Goal: Task Accomplishment & Management: Manage account settings

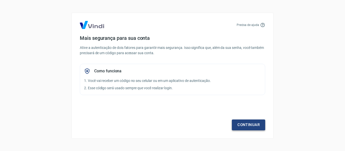
click at [255, 126] on link "Continuar" at bounding box center [248, 125] width 33 height 11
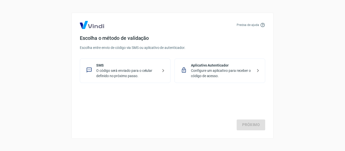
click at [222, 71] on p "Configure um aplicativo para receber o código de acesso." at bounding box center [222, 73] width 62 height 11
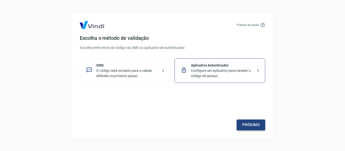
click at [248, 124] on link "Próximo" at bounding box center [250, 125] width 28 height 11
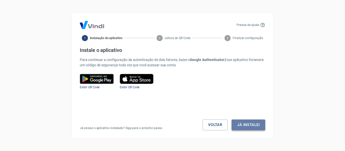
click at [254, 124] on button "Já instalei" at bounding box center [248, 125] width 34 height 11
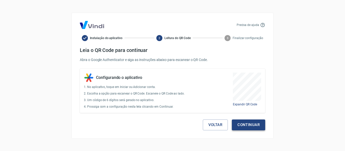
click at [244, 125] on button "Continuar" at bounding box center [248, 125] width 33 height 11
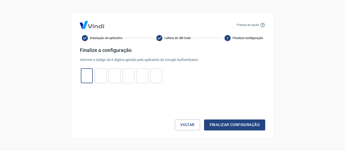
click at [89, 74] on input "tel" at bounding box center [87, 75] width 12 height 11
type input "8"
type input "9"
type input "7"
type input "4"
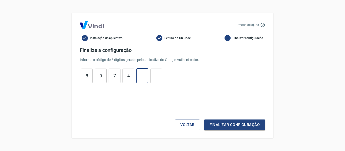
type input "9"
type input "0"
click at [250, 127] on button "Finalizar configuração" at bounding box center [234, 125] width 61 height 11
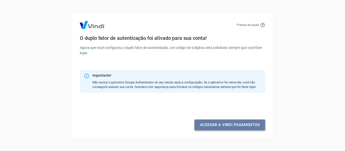
click at [250, 127] on link "Acessar a Vindi pagamentos" at bounding box center [229, 125] width 71 height 11
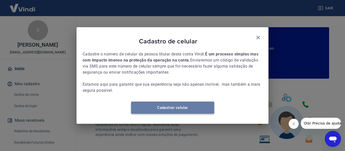
click at [186, 111] on link "Cadastrar celular" at bounding box center [172, 108] width 83 height 12
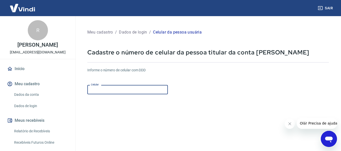
click at [114, 90] on input "Celular" at bounding box center [127, 89] width 80 height 9
paste input "(15) 98172-8084"
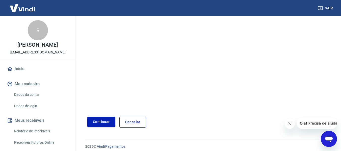
scroll to position [88, 0]
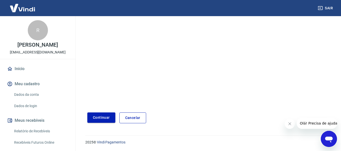
type input "(15) 98172-8084"
click at [99, 118] on button "Continuar" at bounding box center [101, 117] width 28 height 10
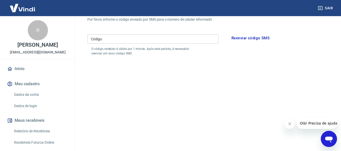
scroll to position [37, 0]
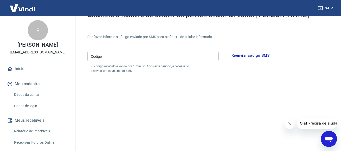
click at [140, 57] on input "Código" at bounding box center [152, 56] width 131 height 9
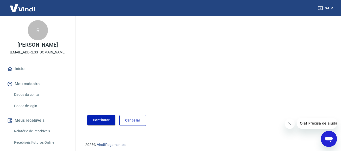
scroll to position [107, 0]
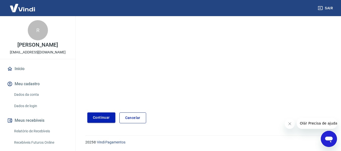
type input "773089"
click at [103, 117] on button "Continuar" at bounding box center [101, 117] width 28 height 10
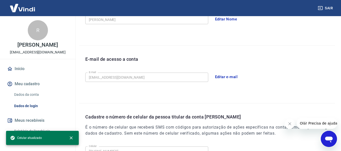
scroll to position [172, 0]
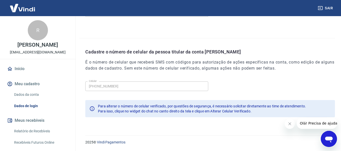
click at [290, 126] on button "Fechar mensagem da empresa" at bounding box center [289, 124] width 10 height 10
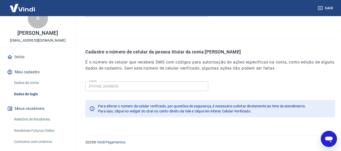
scroll to position [0, 0]
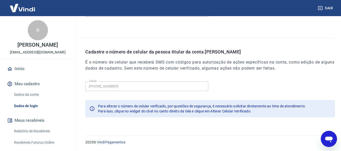
click at [19, 69] on link "Início" at bounding box center [37, 68] width 63 height 11
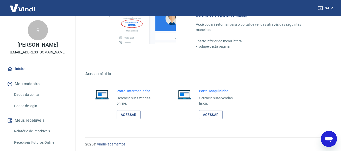
scroll to position [315, 0]
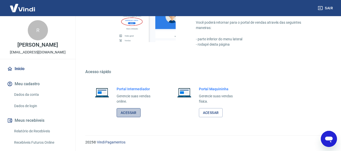
click at [124, 114] on link "Acessar" at bounding box center [129, 112] width 24 height 9
